Goal: Task Accomplishment & Management: Use online tool/utility

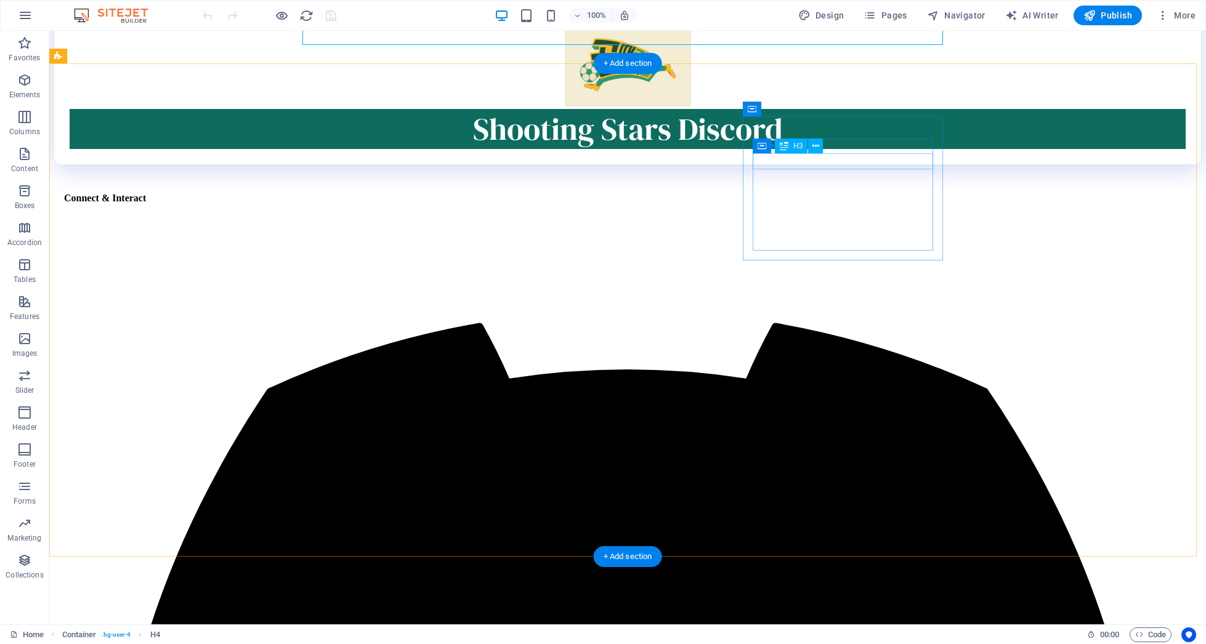
scroll to position [42, 0]
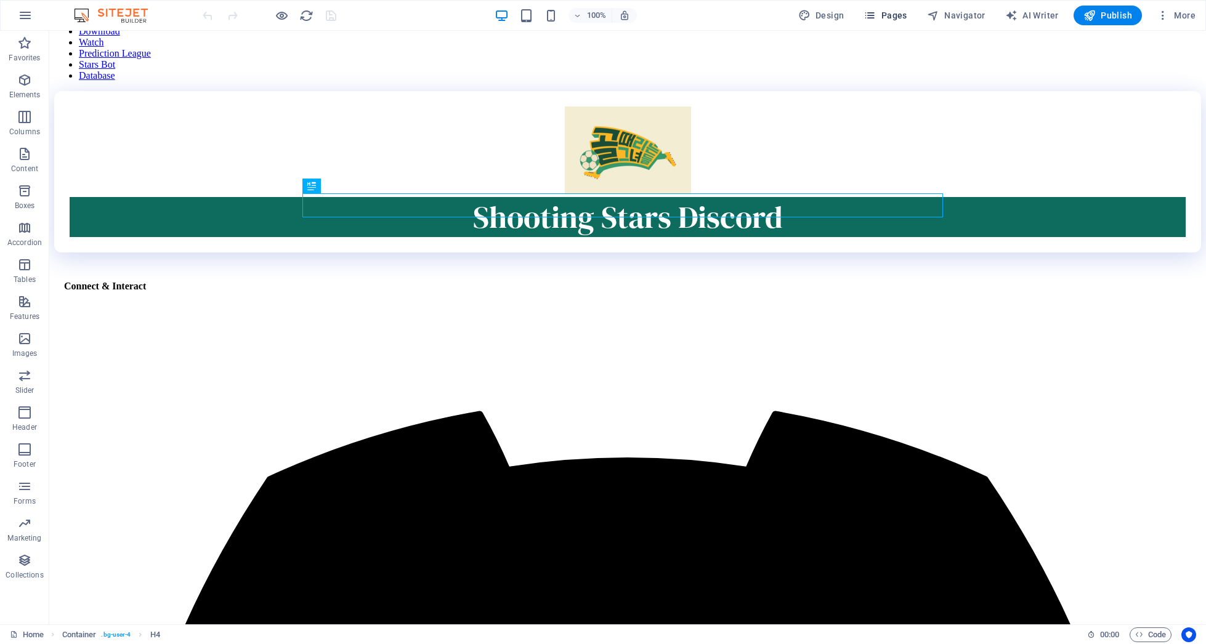
click at [872, 15] on icon "button" at bounding box center [869, 15] width 12 height 12
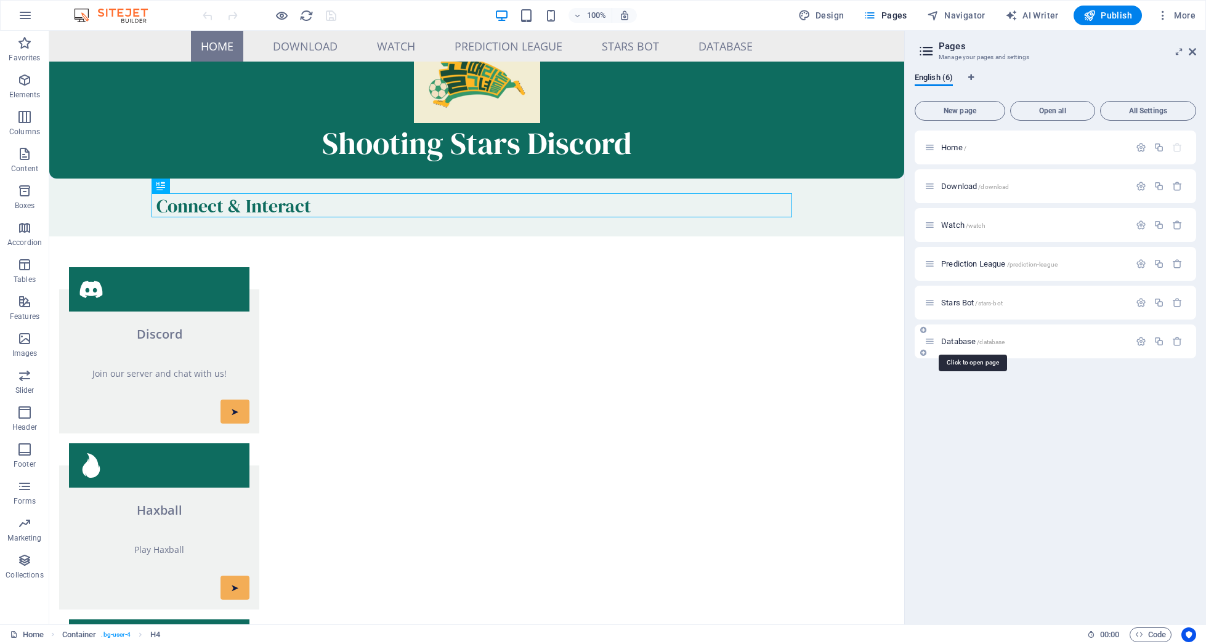
click at [947, 343] on span "Database /database" at bounding box center [972, 341] width 63 height 9
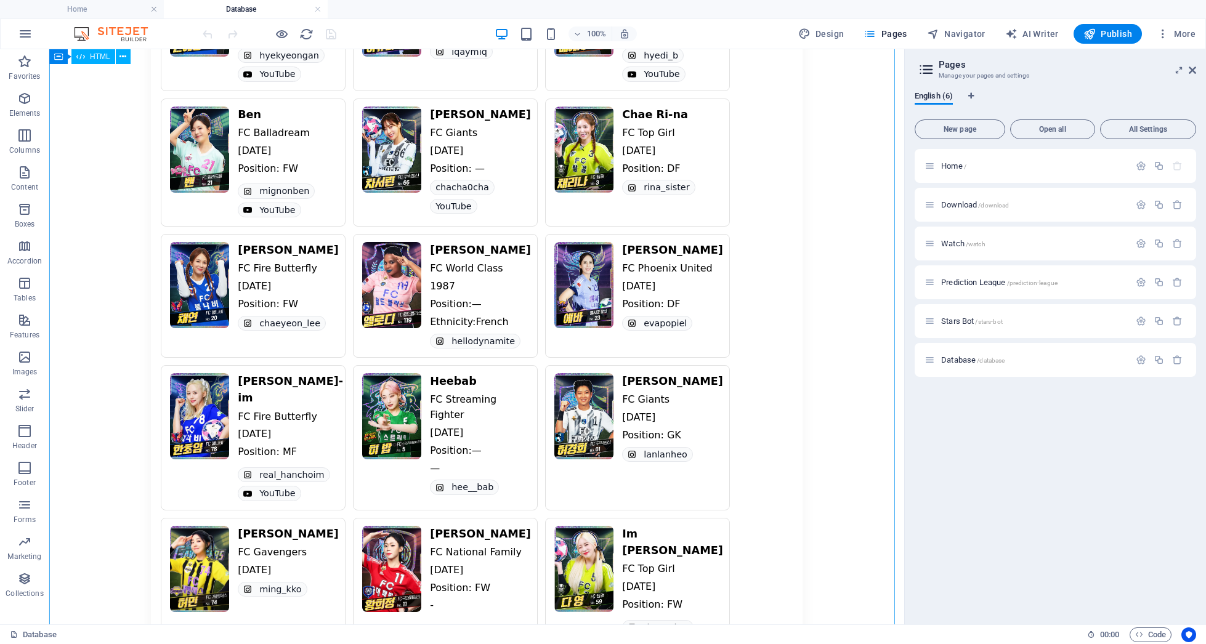
scroll to position [493, 0]
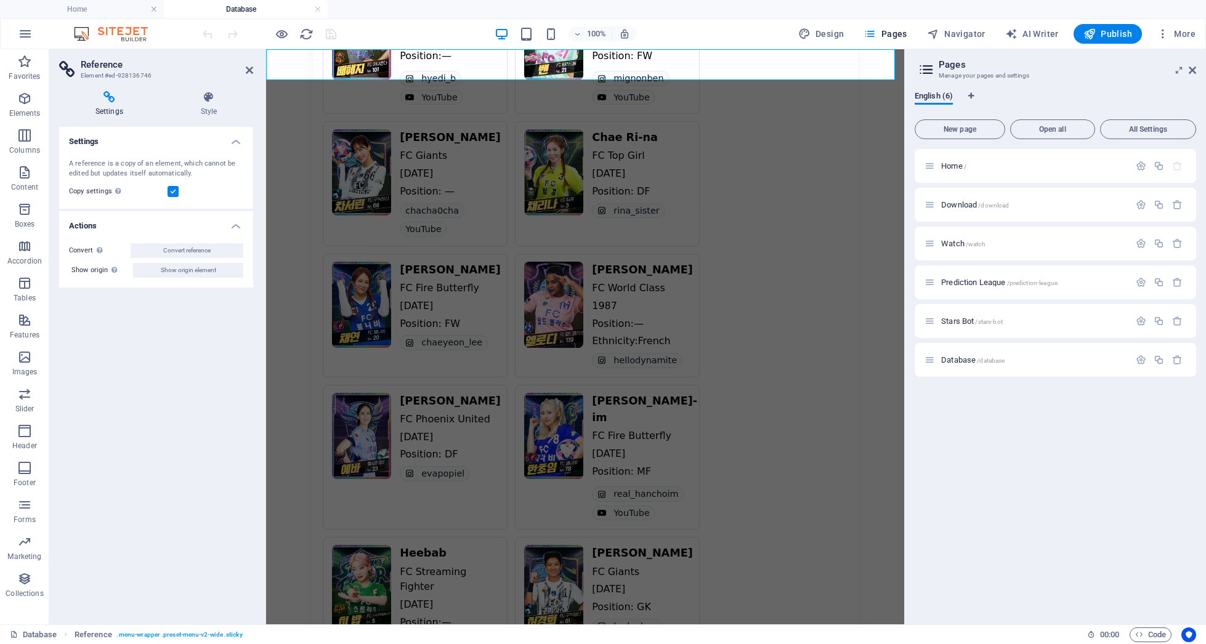
click at [254, 71] on aside "Reference Element #ed-928136746 Settings Style Settings A reference is a copy o…" at bounding box center [157, 336] width 217 height 575
click at [251, 70] on icon at bounding box center [249, 70] width 7 height 10
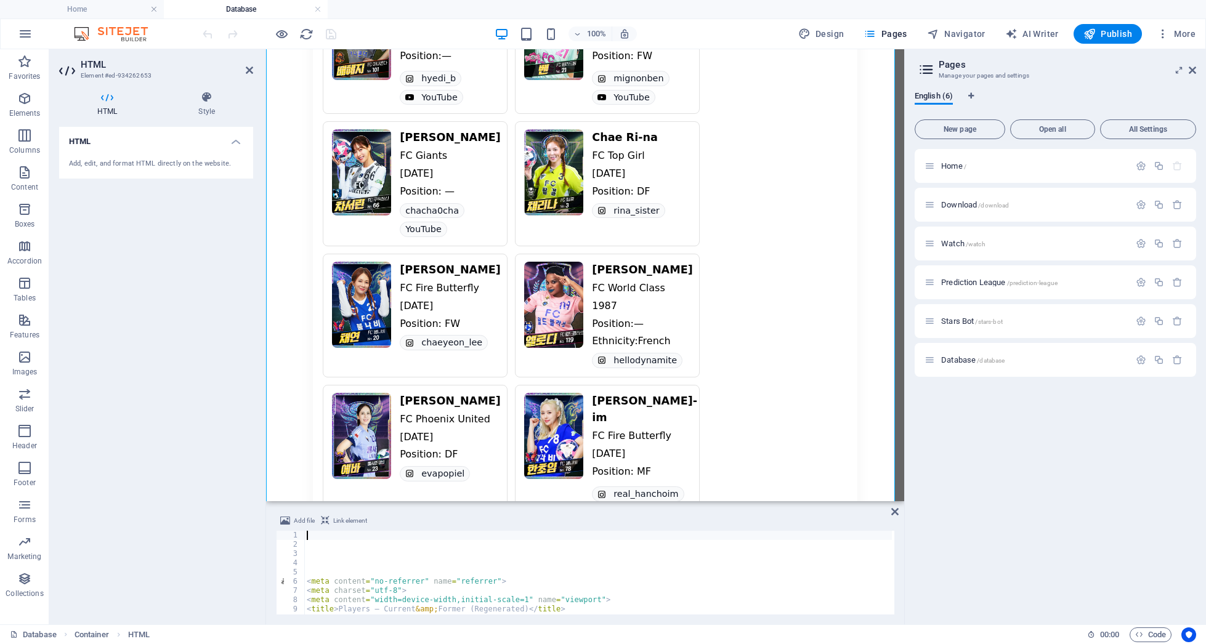
scroll to position [103, 0]
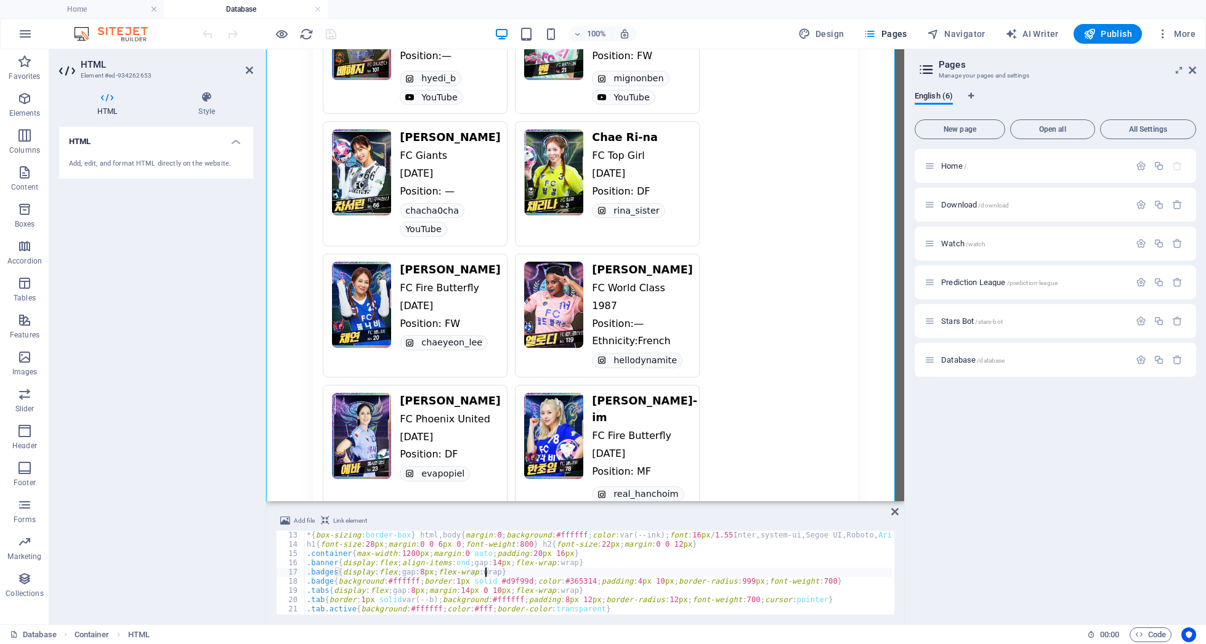
type textarea ".badges{display:flex;gap:8px;flex-wrap:wrap}"
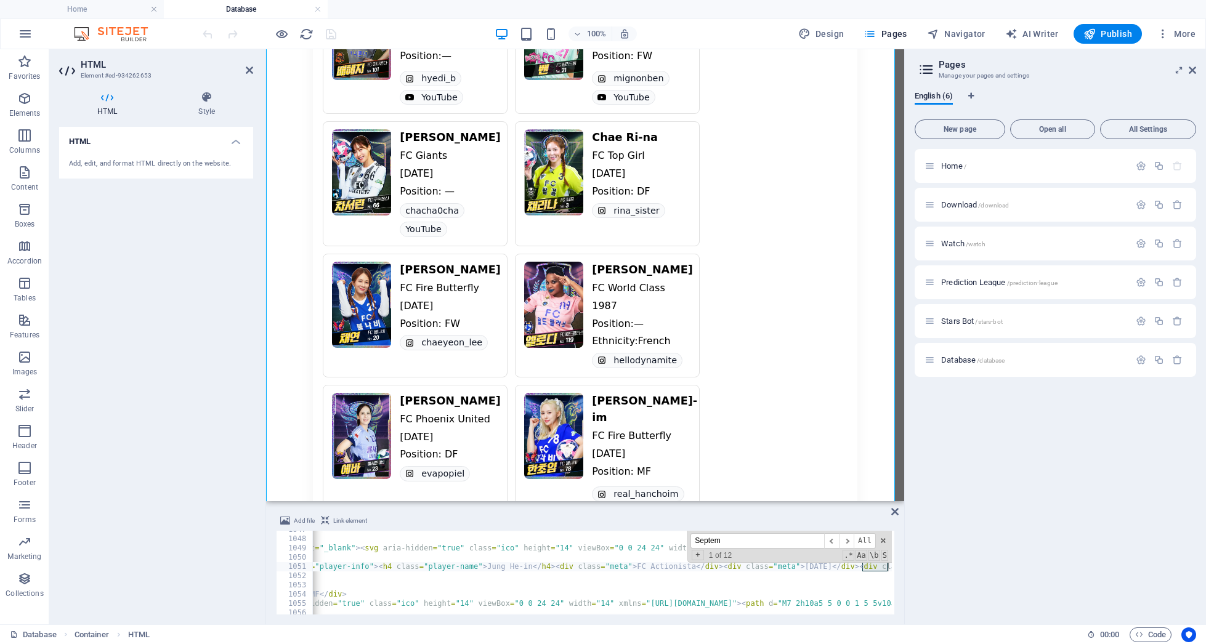
scroll to position [0, 635]
click at [847, 469] on span "​" at bounding box center [846, 540] width 15 height 15
click at [848, 469] on span "​" at bounding box center [846, 540] width 15 height 15
click at [850, 469] on span "​" at bounding box center [846, 540] width 15 height 15
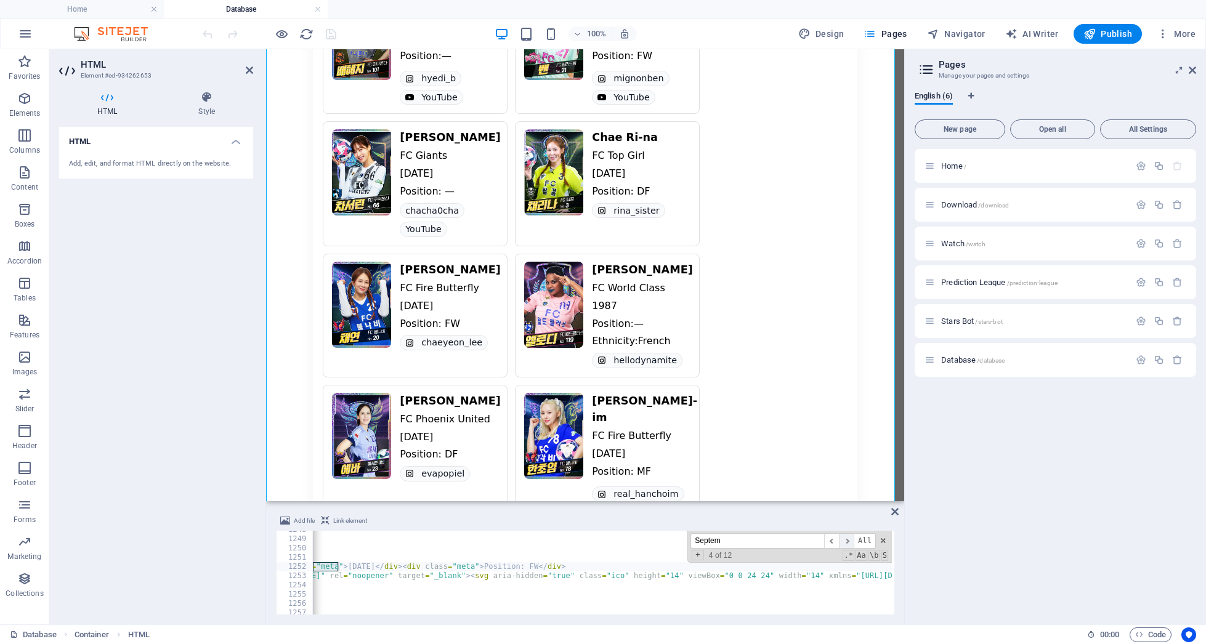
scroll to position [0, 425]
click at [850, 469] on span "​" at bounding box center [846, 540] width 15 height 15
click at [851, 469] on span "​" at bounding box center [846, 540] width 15 height 15
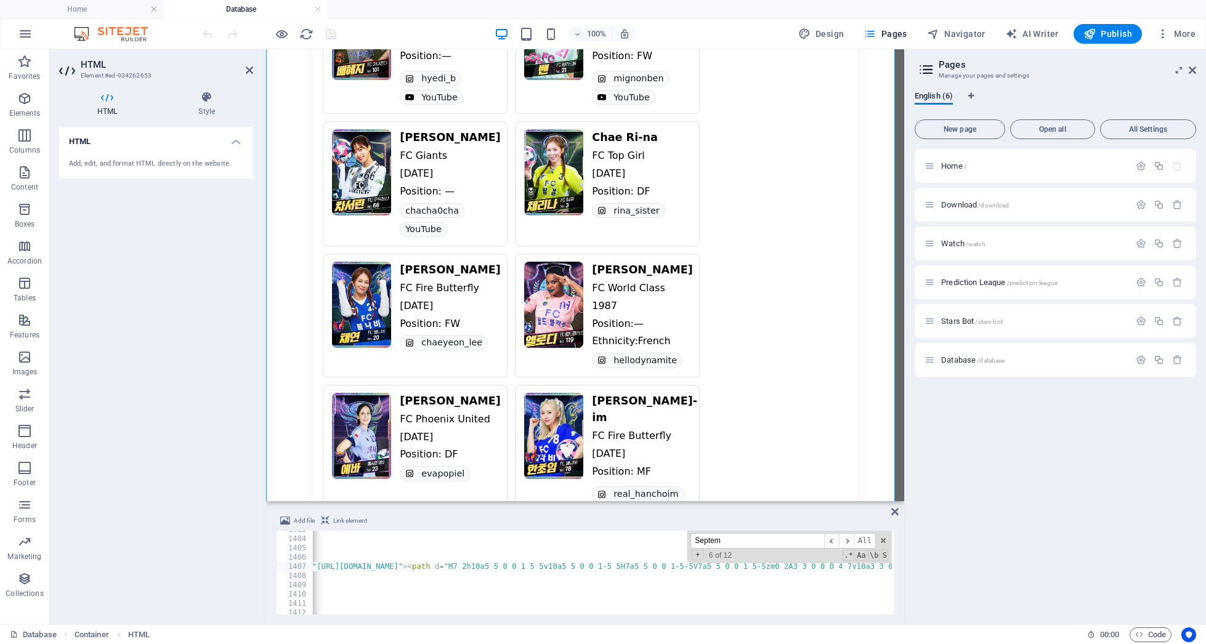
drag, startPoint x: 821, startPoint y: 539, endPoint x: 621, endPoint y: 509, distance: 202.9
click at [621, 469] on div "Add file Link element .badges{display:flex;gap:8px;flex-wrap:wrap} 1403 1404 14…" at bounding box center [585, 564] width 638 height 121
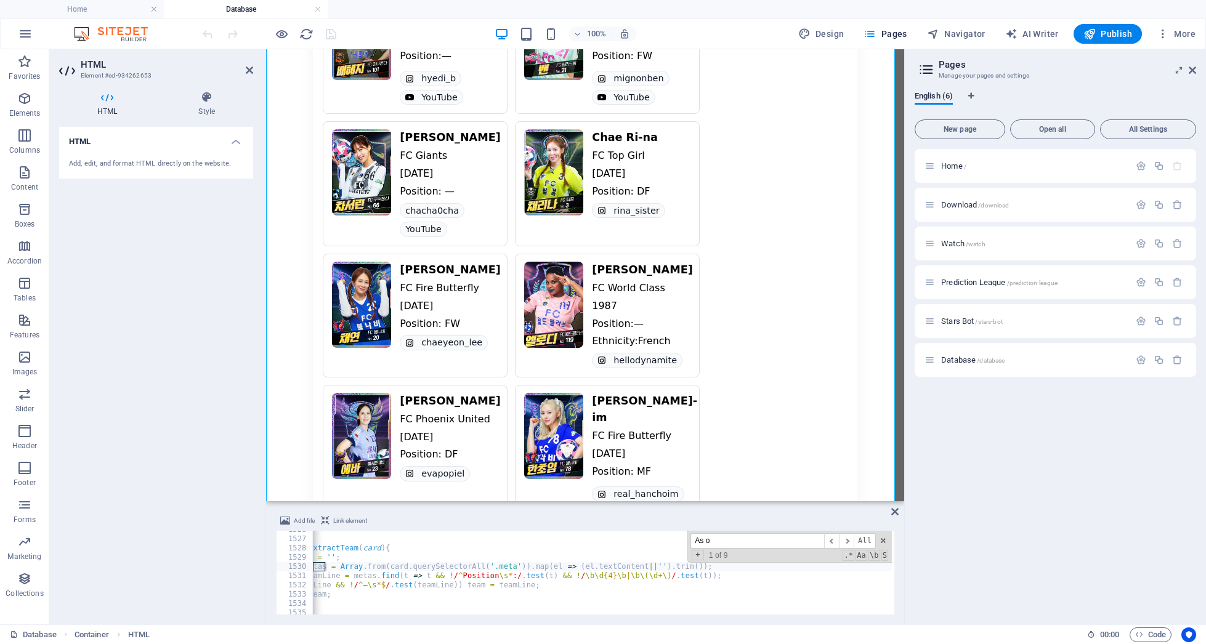
scroll to position [14951, 0]
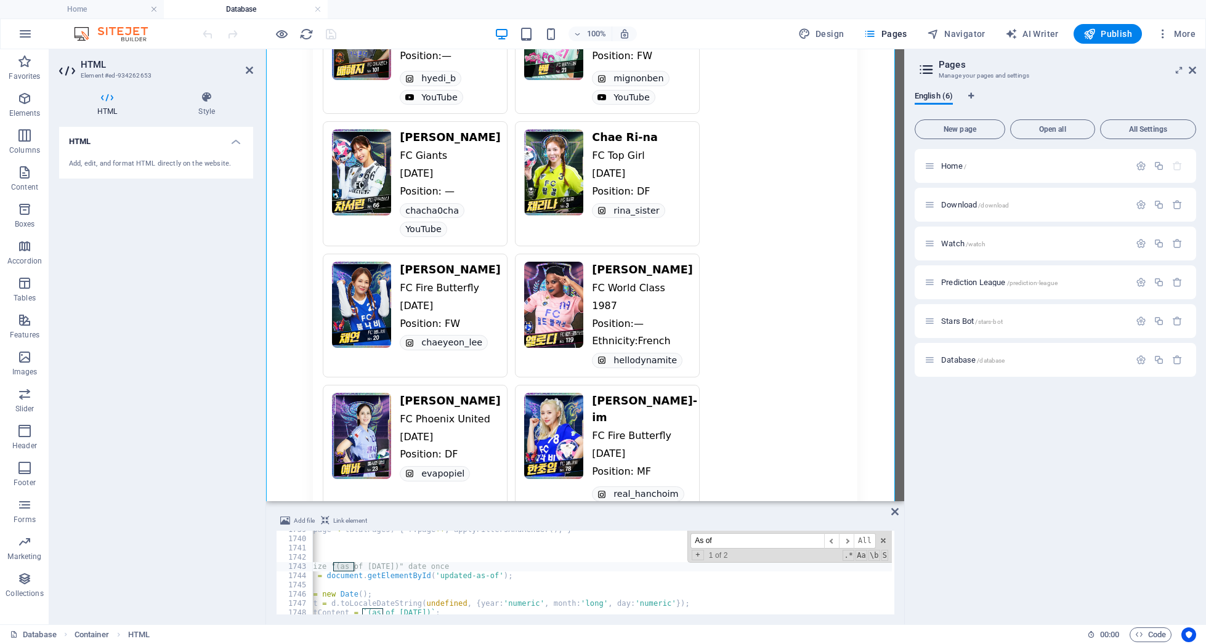
type input "As of"
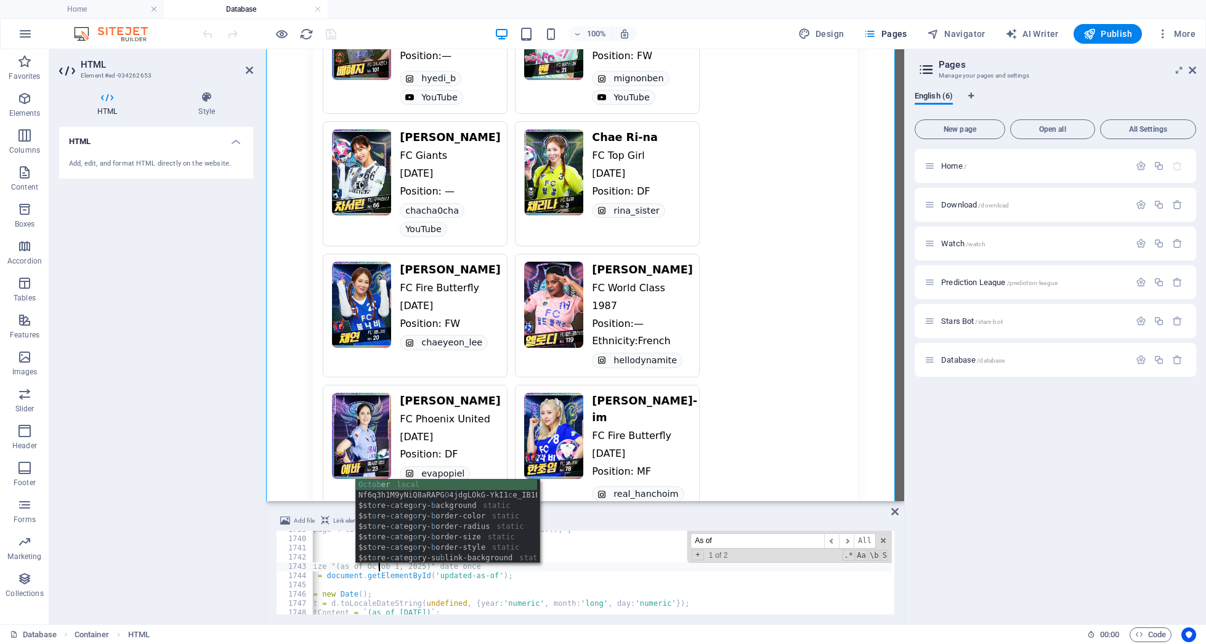
scroll to position [0, 10]
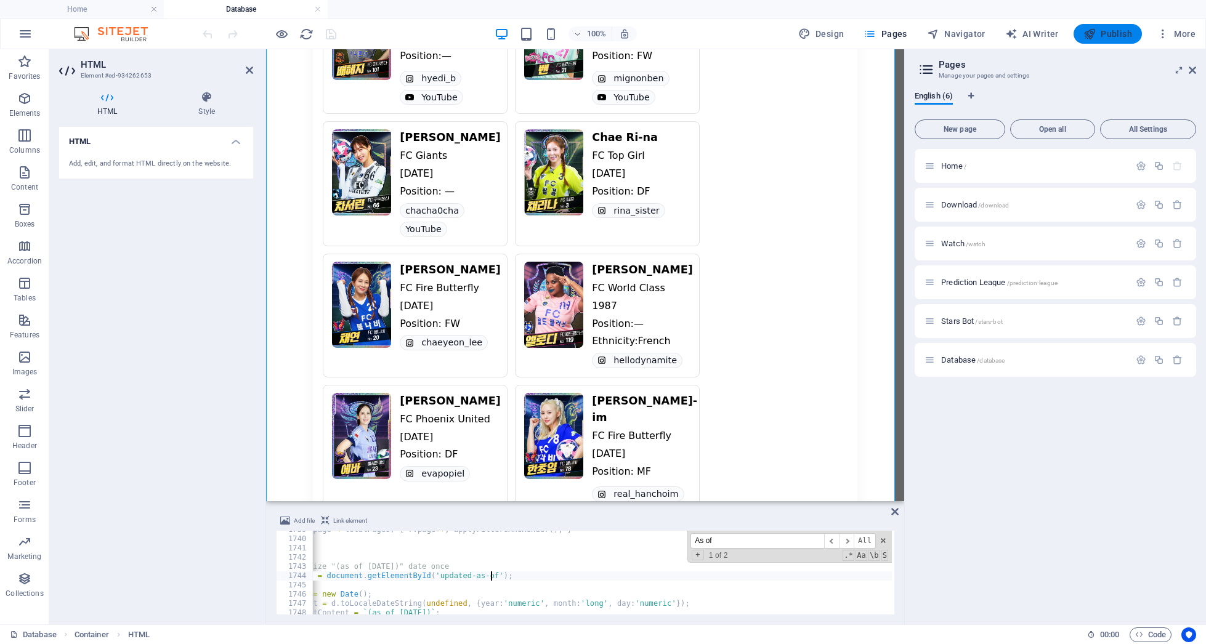
type textarea "const asOf = document.getElementById('updated-as-of');"
click at [1119, 37] on span "Publish" at bounding box center [1107, 34] width 49 height 12
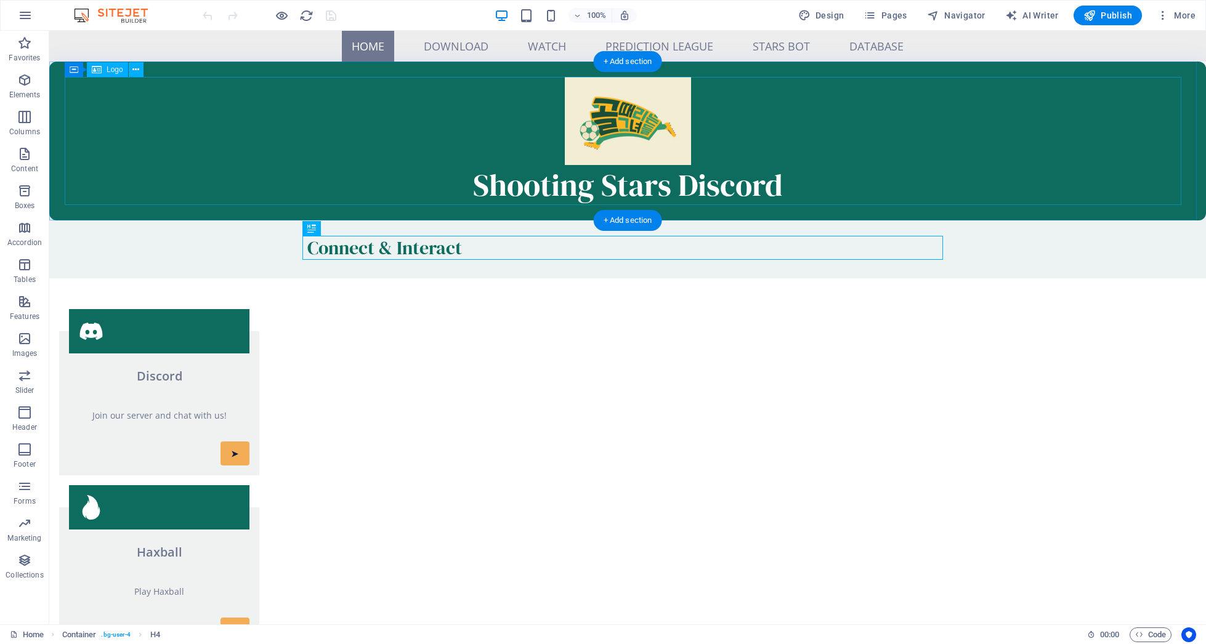
click at [177, 108] on div "Shooting Stars Discord" at bounding box center [627, 141] width 1125 height 128
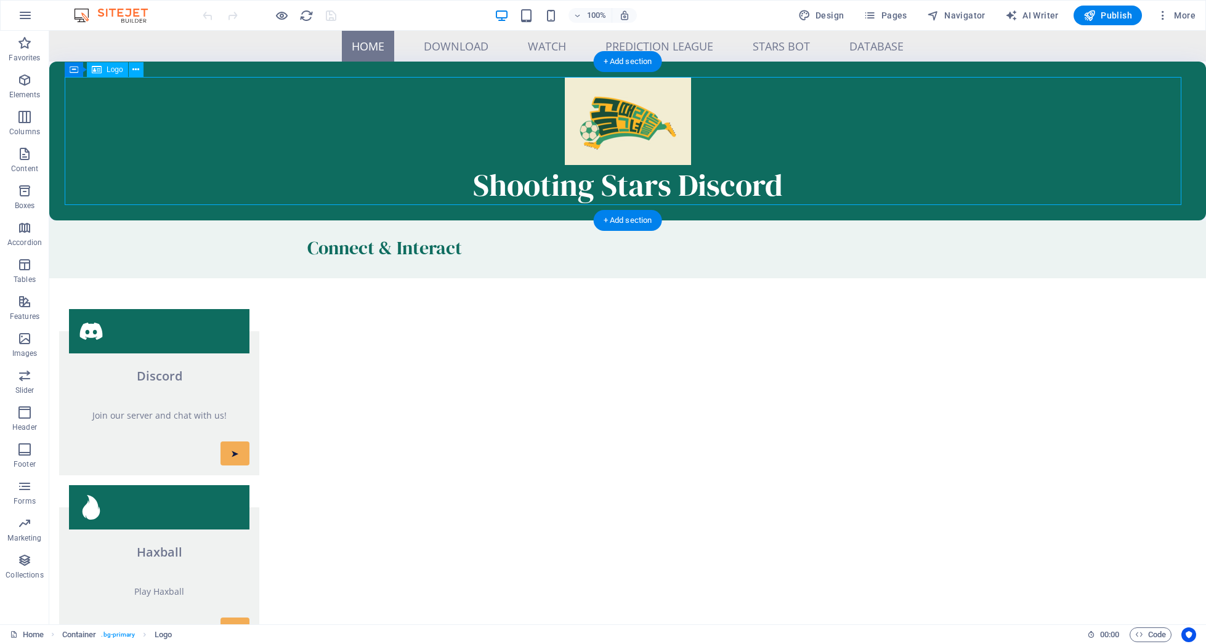
click at [177, 108] on div "Shooting Stars Discord" at bounding box center [627, 141] width 1125 height 128
select select "px"
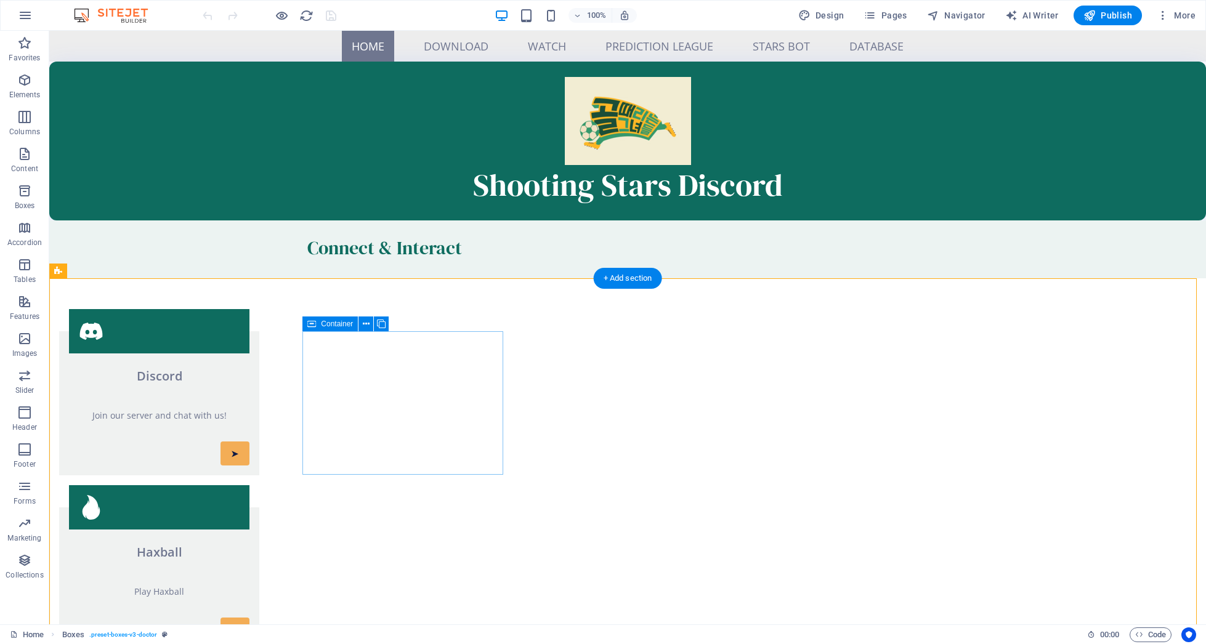
click at [259, 350] on div "Discord Join our server and chat with us! ➤" at bounding box center [159, 403] width 200 height 144
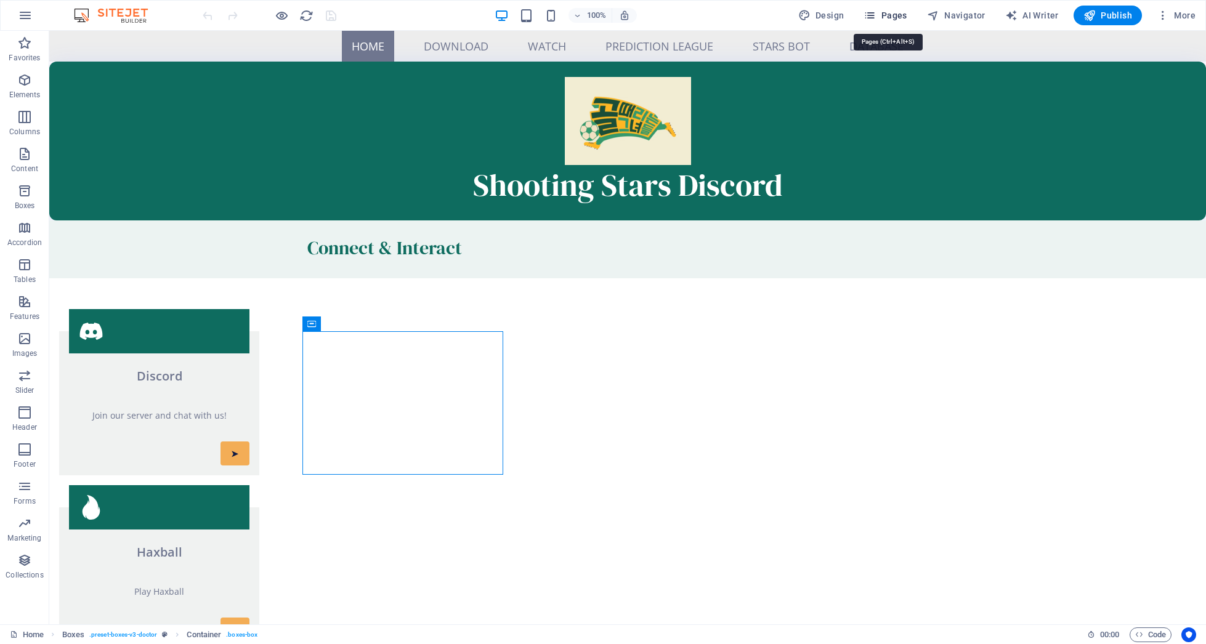
click at [900, 14] on span "Pages" at bounding box center [884, 15] width 43 height 12
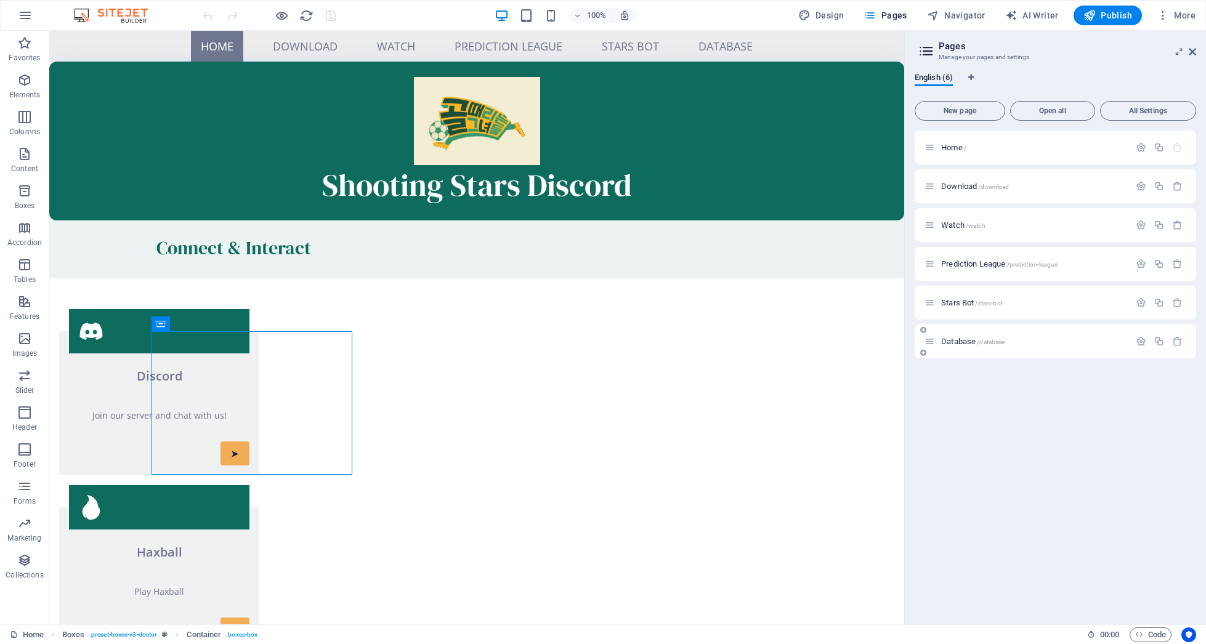
click at [959, 329] on div "Database /database" at bounding box center [1054, 341] width 281 height 34
click at [960, 337] on div "Database /database" at bounding box center [1026, 341] width 205 height 14
click at [960, 342] on span "Database /database" at bounding box center [972, 341] width 63 height 9
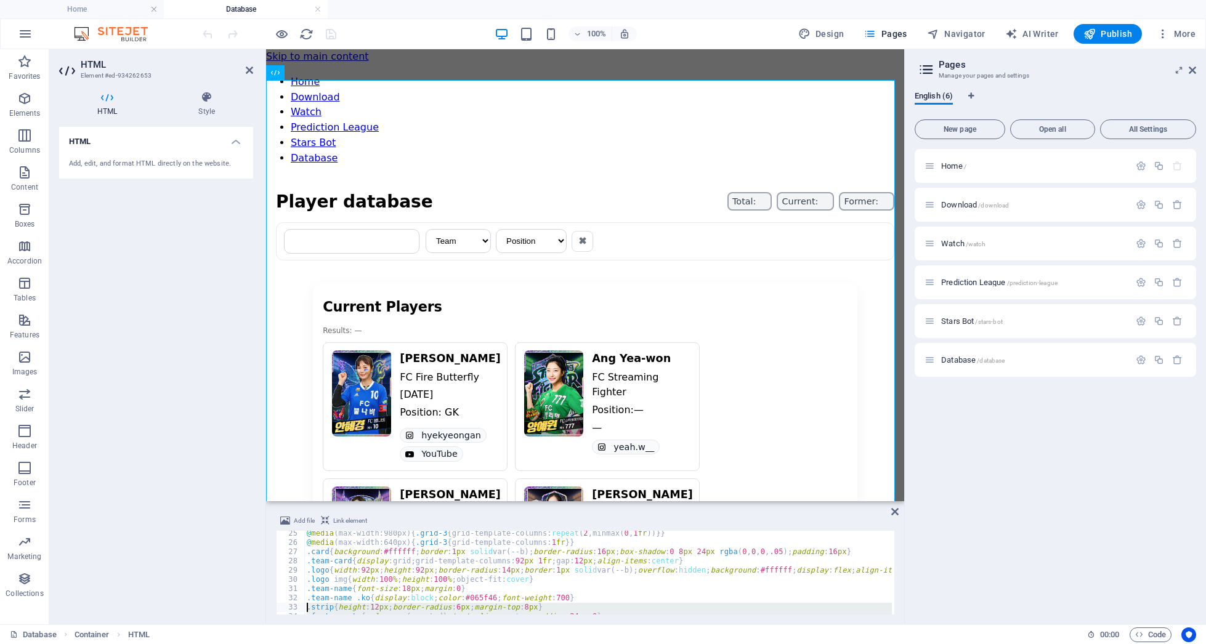
scroll to position [537, 0]
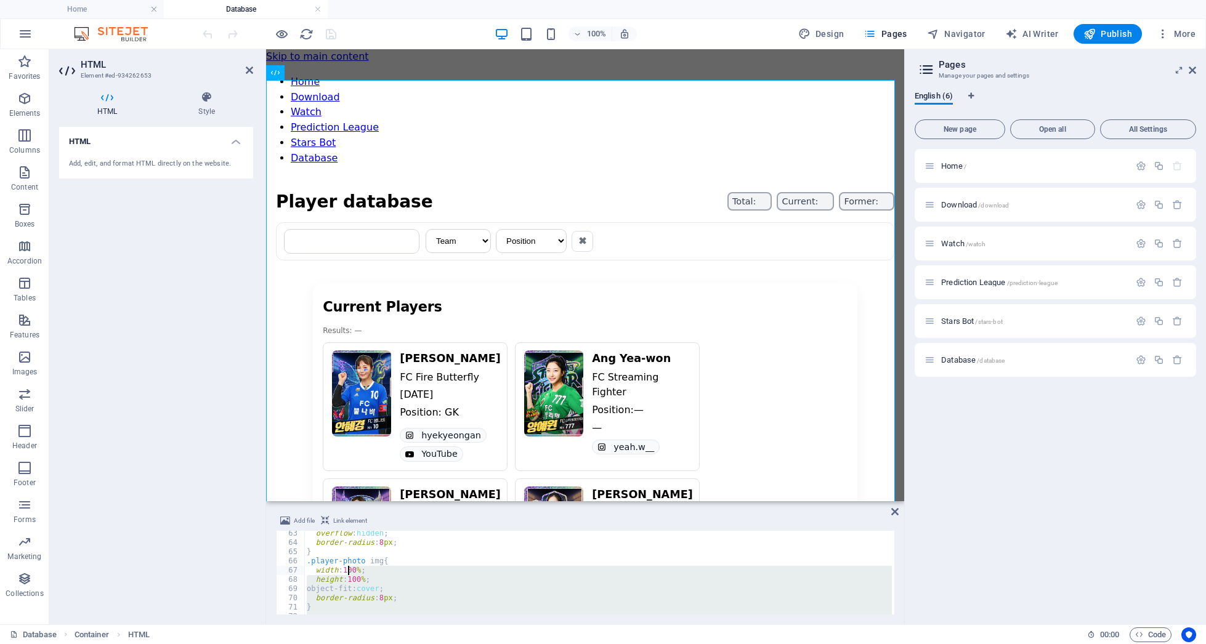
drag, startPoint x: 376, startPoint y: 592, endPoint x: 347, endPoint y: 573, distance: 35.5
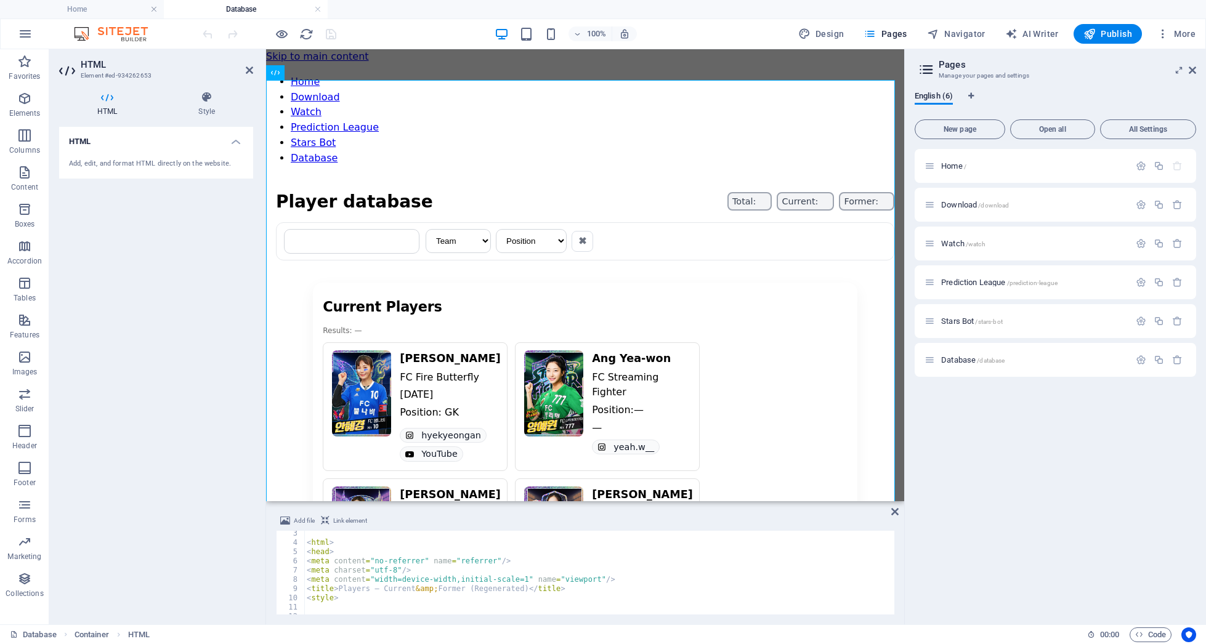
scroll to position [0, 0]
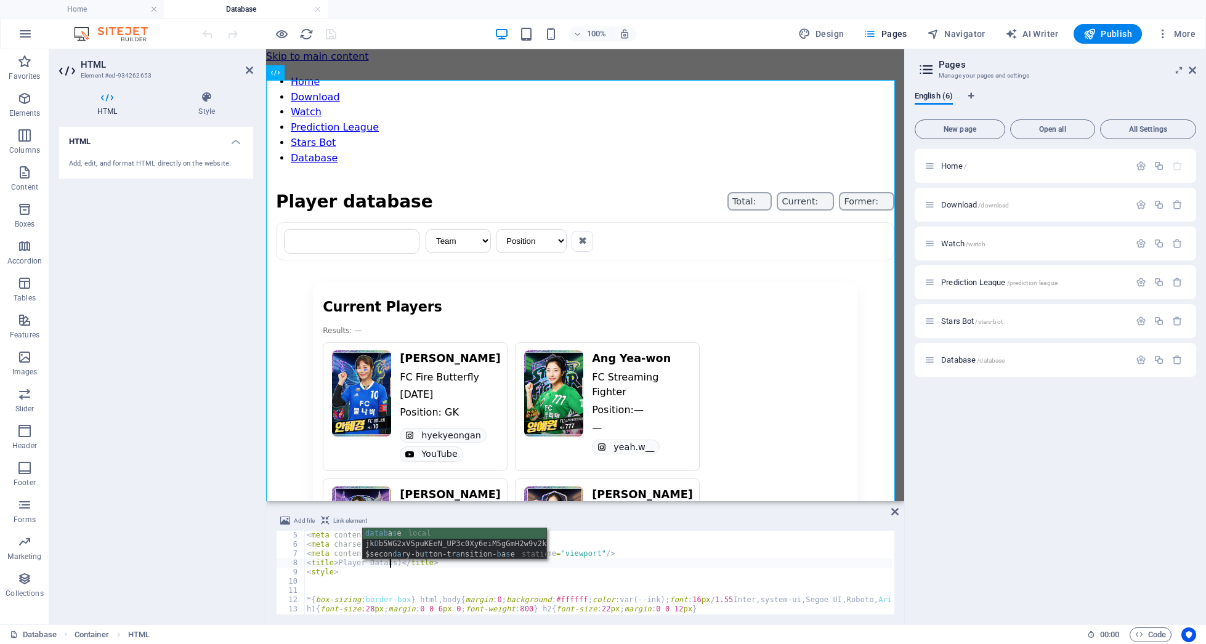
scroll to position [0, 7]
drag, startPoint x: 513, startPoint y: 565, endPoint x: 429, endPoint y: 600, distance: 92.2
type textarea "<title>Player Database)</title>"
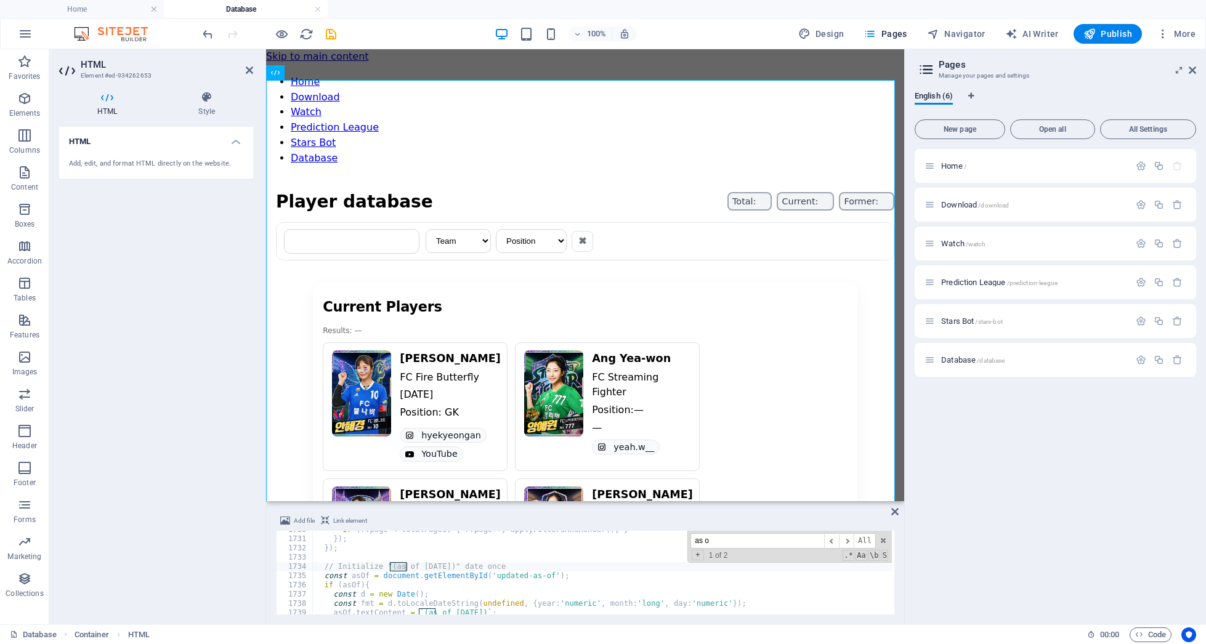
scroll to position [14938, 0]
type input "as of"
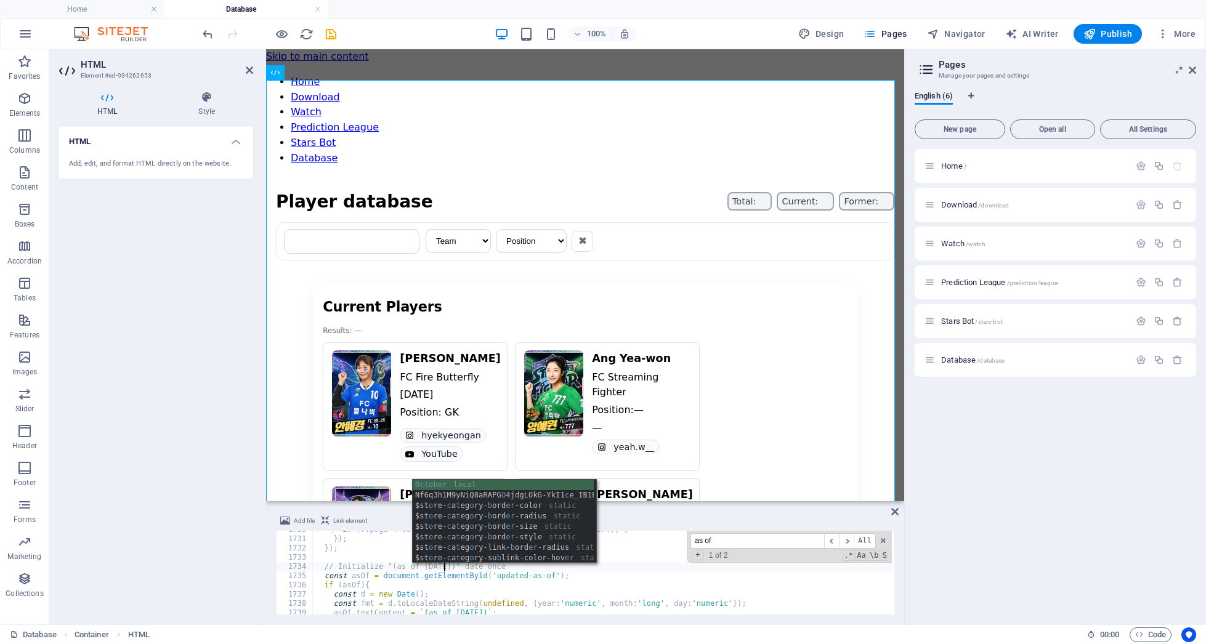
scroll to position [0, 10]
type textarea "// Initialize "(as of [DATE])" date once"
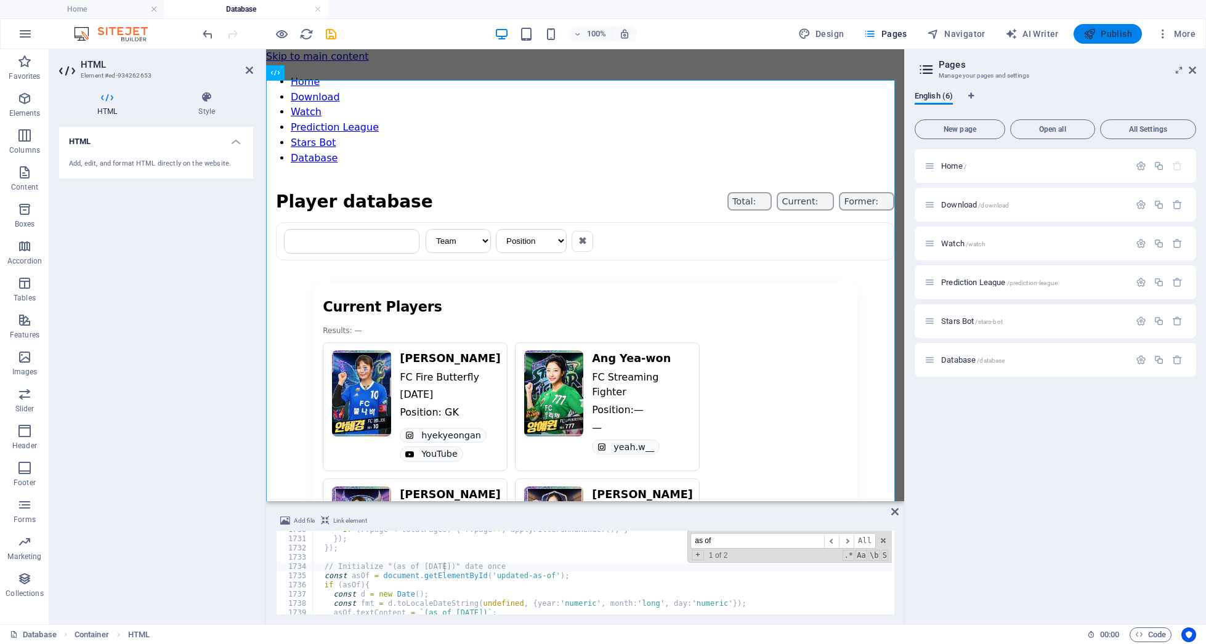
click at [1107, 28] on span "Publish" at bounding box center [1107, 34] width 49 height 12
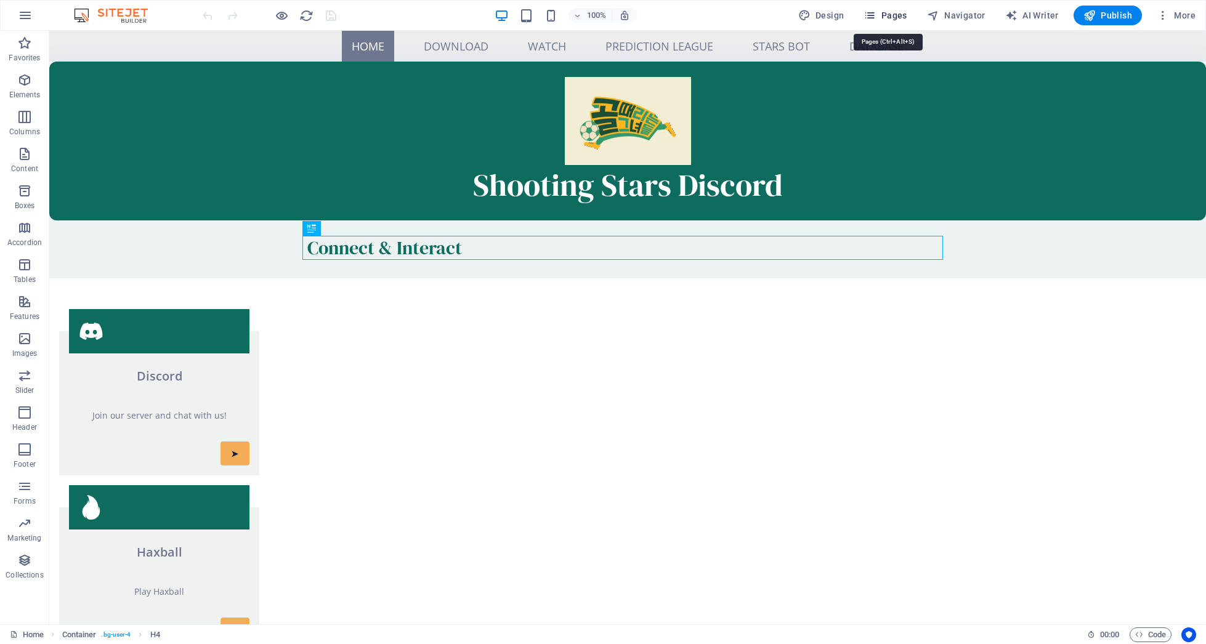
click at [895, 10] on span "Pages" at bounding box center [884, 15] width 43 height 12
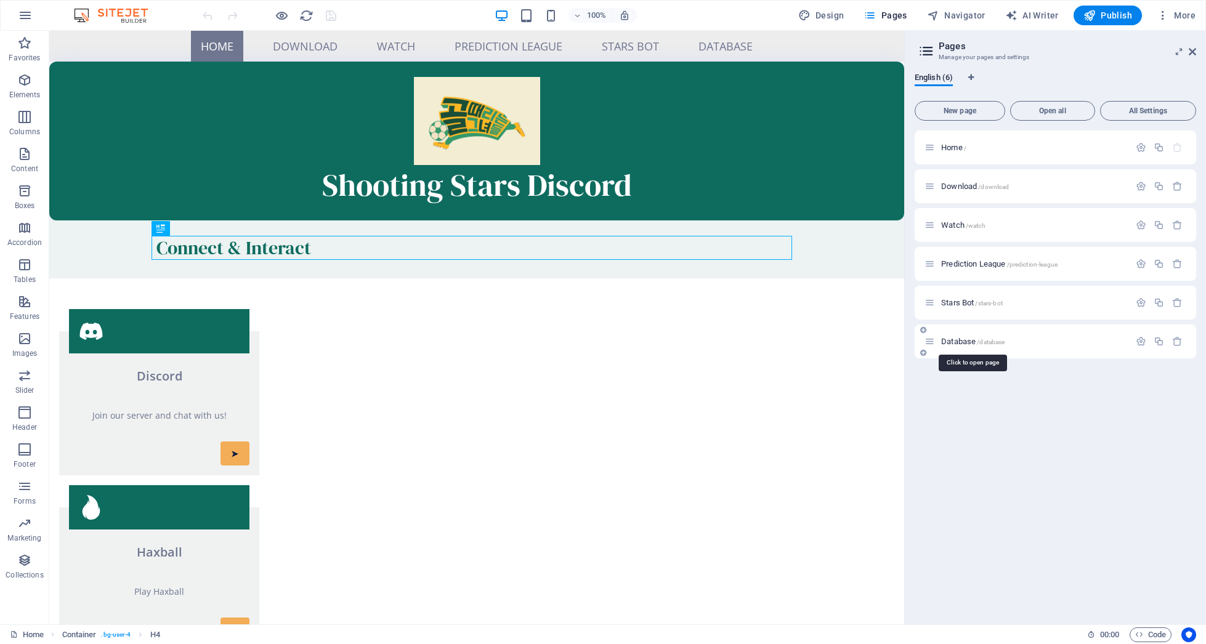
click at [948, 338] on span "Database /database" at bounding box center [972, 341] width 63 height 9
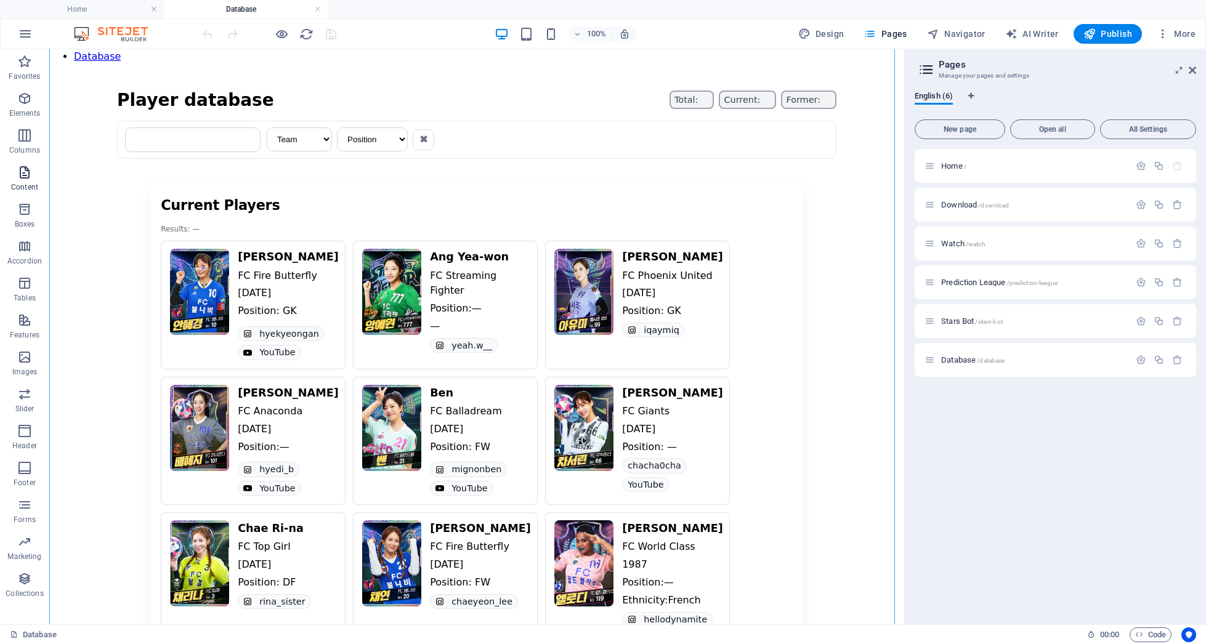
scroll to position [185, 0]
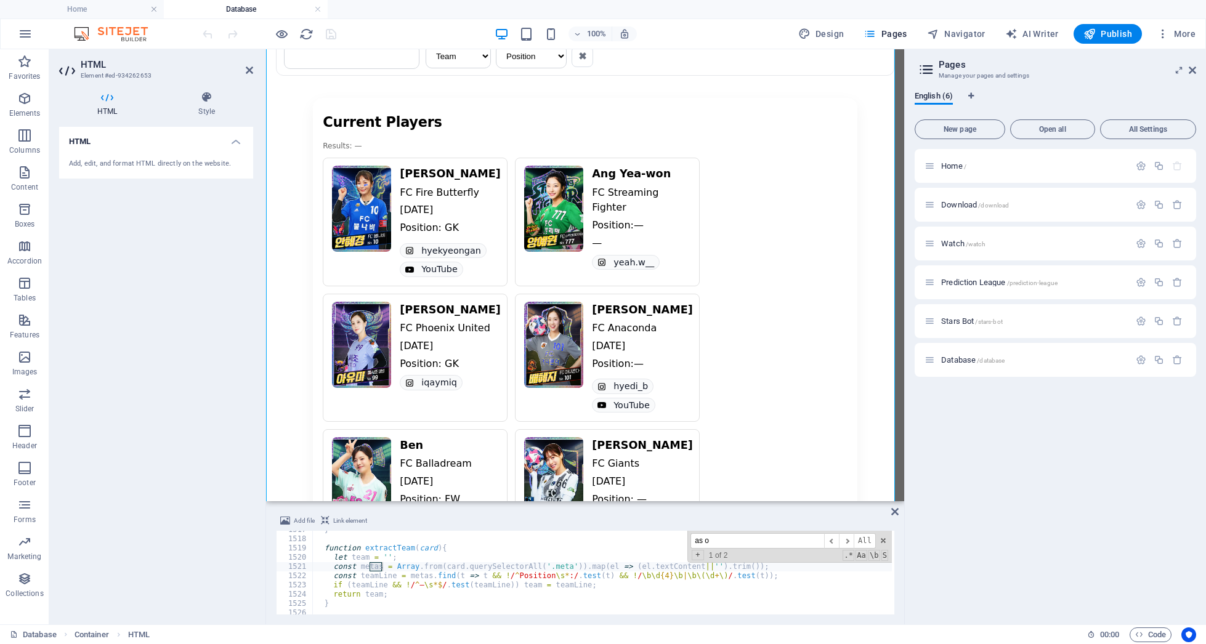
scroll to position [14938, 0]
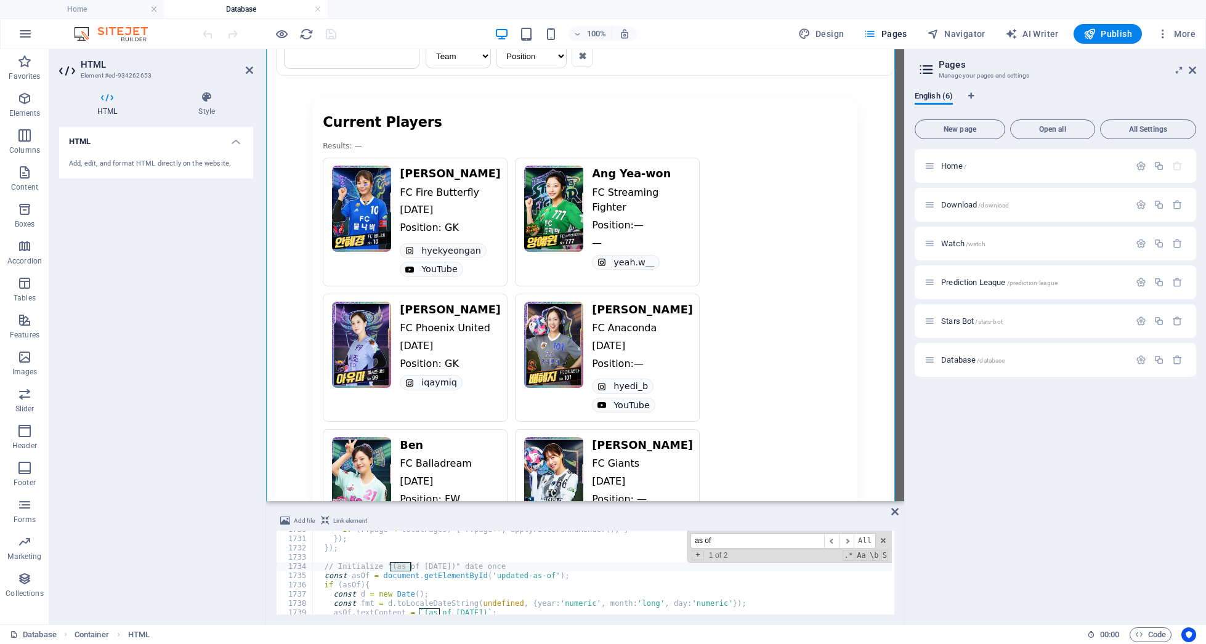
type input "as of"
drag, startPoint x: 474, startPoint y: 566, endPoint x: 462, endPoint y: 566, distance: 11.7
click at [462, 565] on div "if ( r . page < totalPages ) { r . page ++ ; applyFiltersAndRender ( ) ; } }) ;…" at bounding box center [602, 573] width 579 height 84
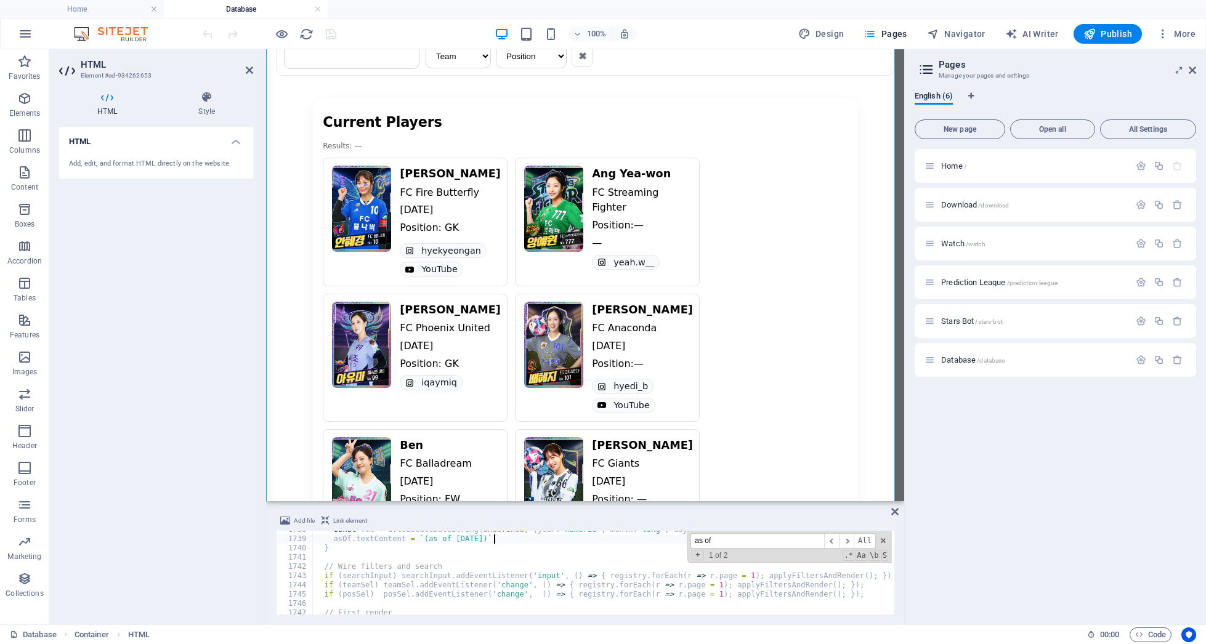
type textarea "if (searchInput) searchInput.addEventListener('input', () => { registry.forEach…"
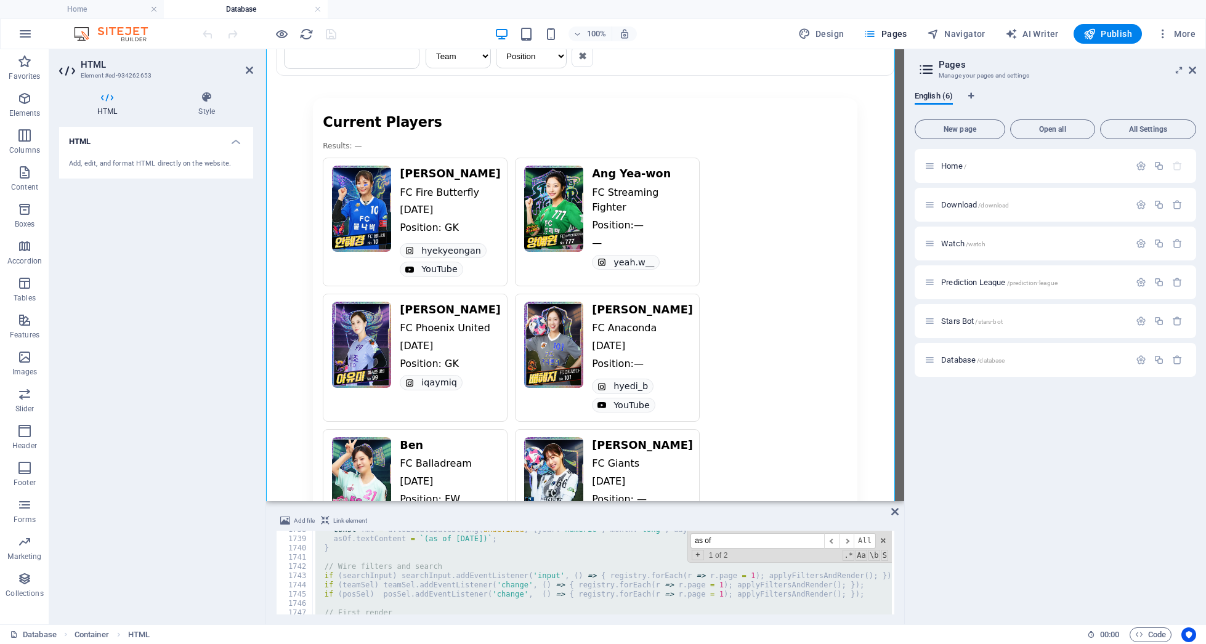
paste textarea
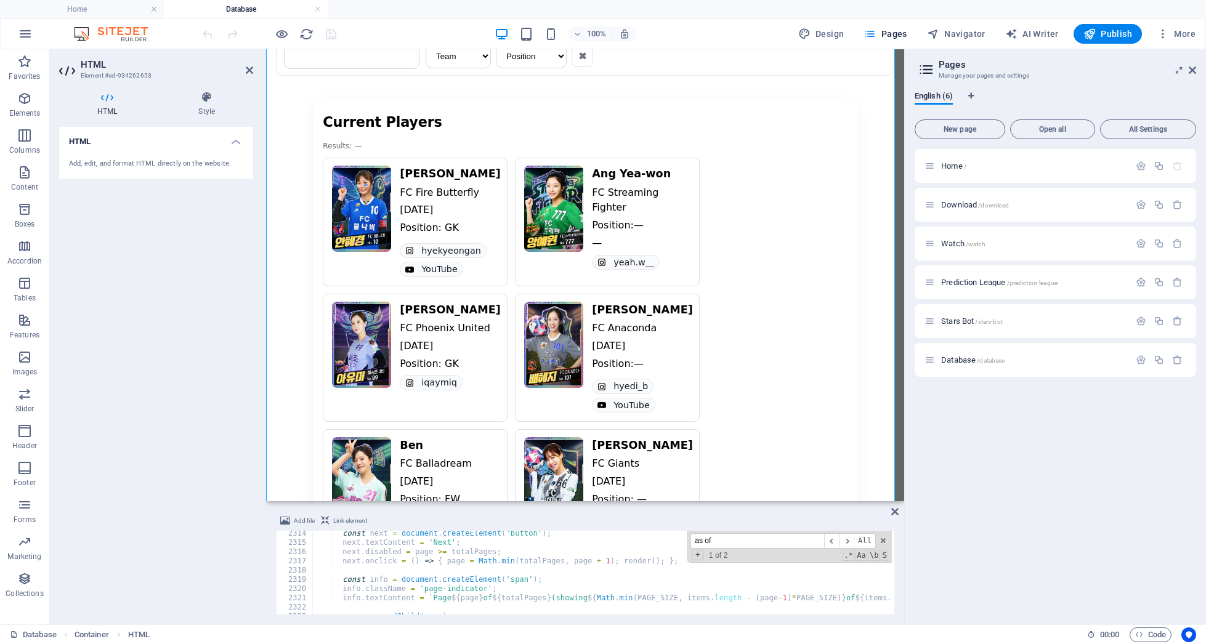
scroll to position [19960, 0]
click at [837, 543] on span "​" at bounding box center [831, 540] width 15 height 15
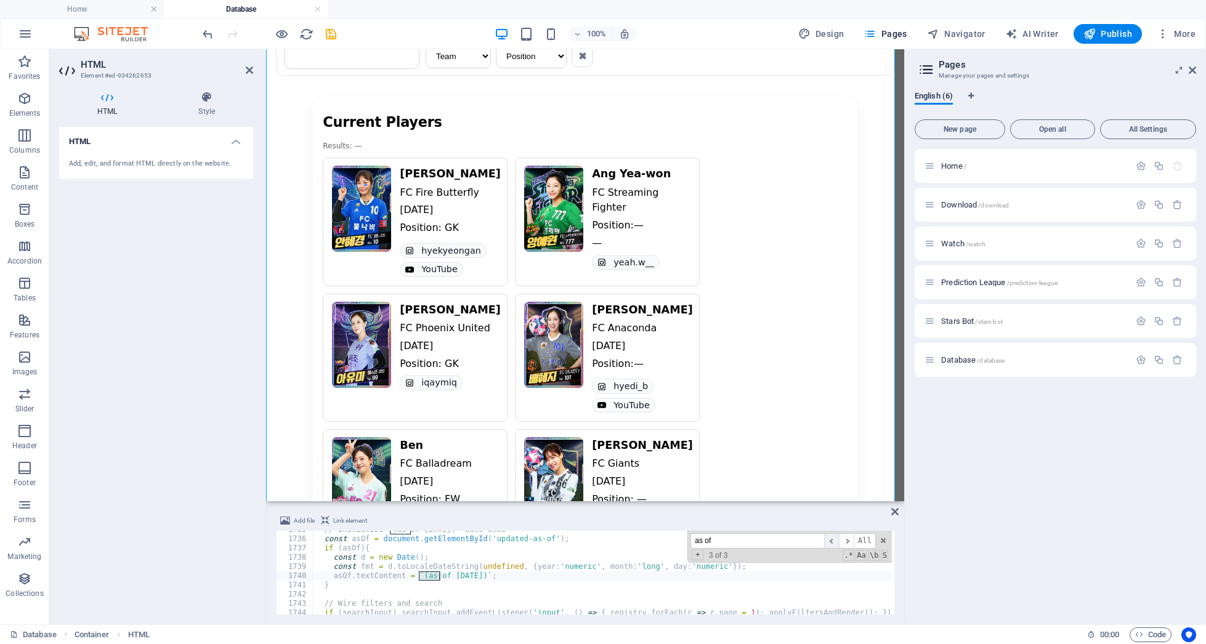
scroll to position [14968, 0]
click at [848, 537] on span "​" at bounding box center [846, 540] width 15 height 15
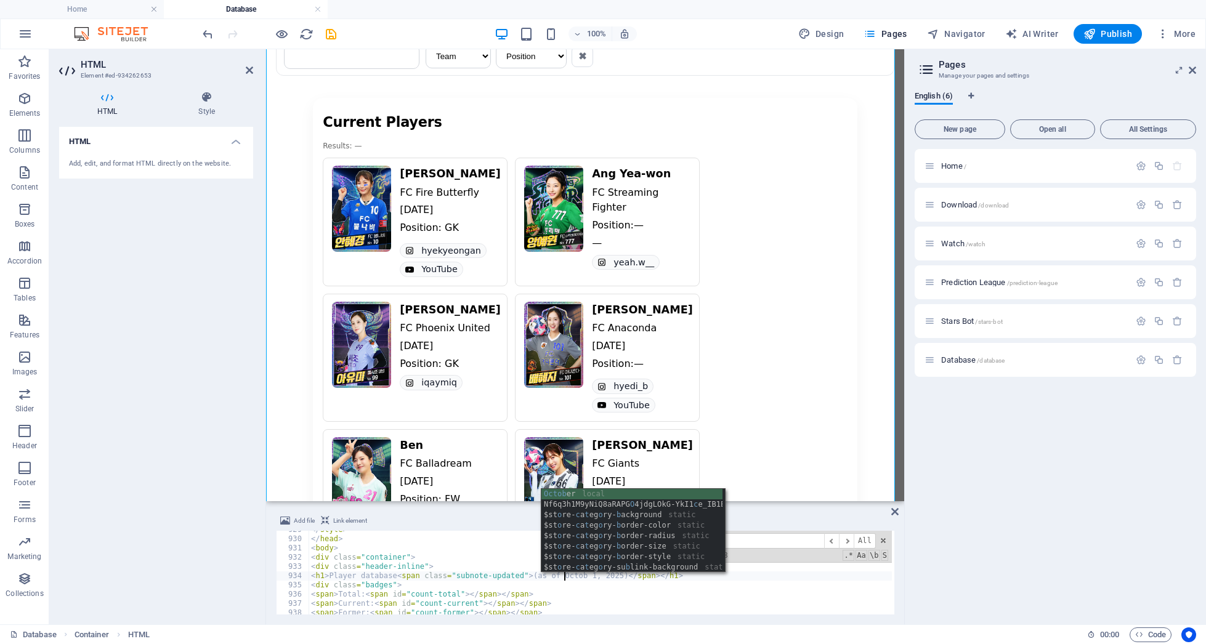
scroll to position [0, 21]
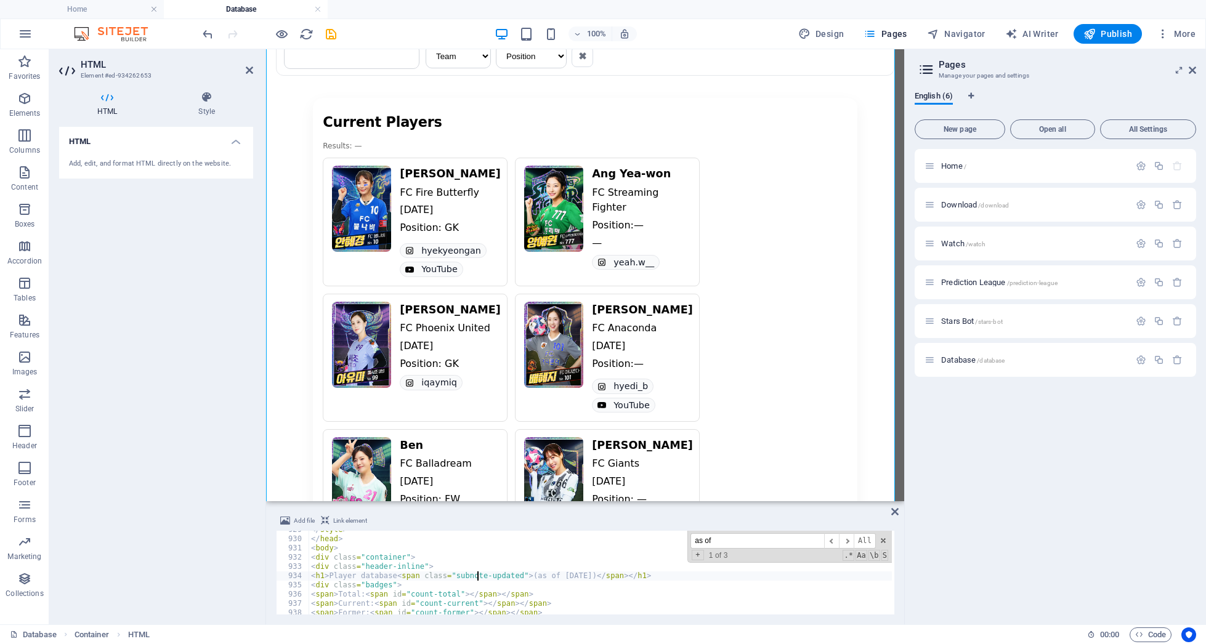
type textarea "<h1>Player database<span class="subnote-updated">(as of [DATE])</span></h1>"
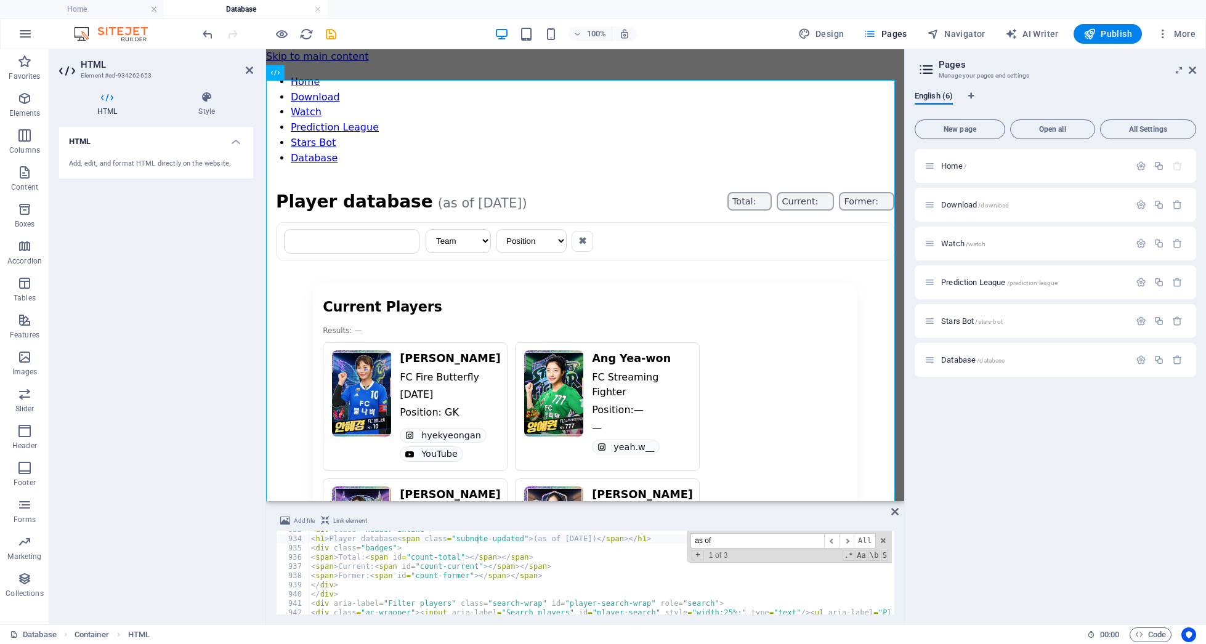
scroll to position [8081, 0]
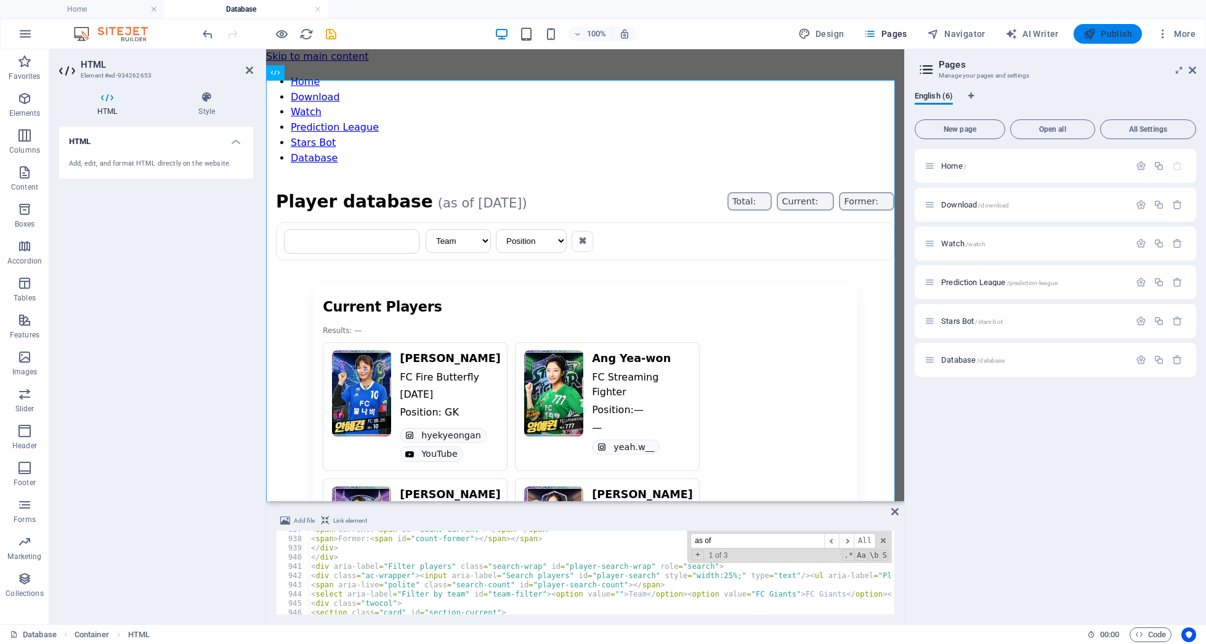
click at [1133, 32] on button "Publish" at bounding box center [1107, 34] width 68 height 20
